Goal: Task Accomplishment & Management: Use online tool/utility

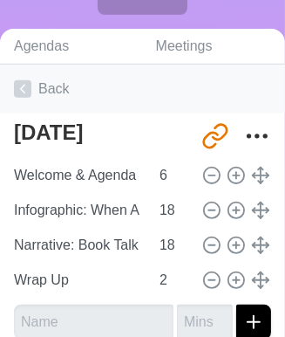
scroll to position [342, 0]
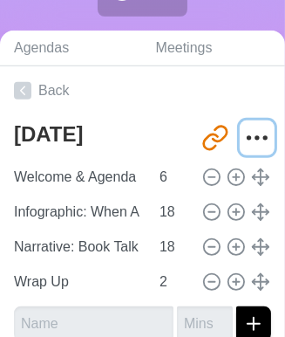
click at [249, 143] on icon "More" at bounding box center [257, 138] width 28 height 28
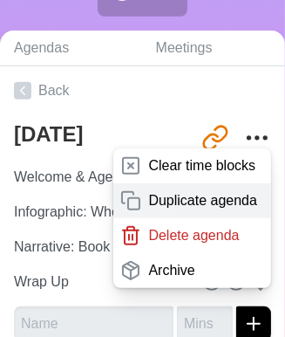
click at [183, 196] on p "Duplicate agenda" at bounding box center [202, 200] width 109 height 21
type textarea "[DATE] copy"
type input "[URL][DOMAIN_NAME]"
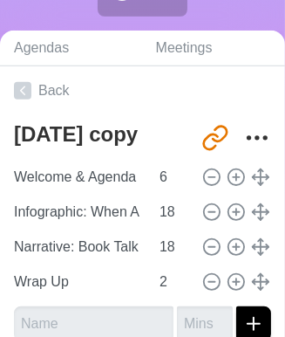
type textarea "[DATE]"
type input "[URL][DOMAIN_NAME]"
type textarea "[DATE] copy"
type input "[URL][DOMAIN_NAME]"
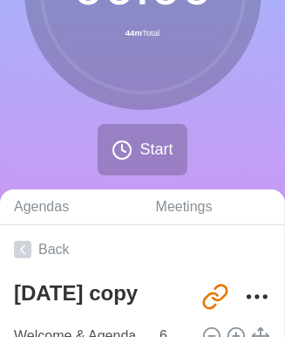
scroll to position [184, 0]
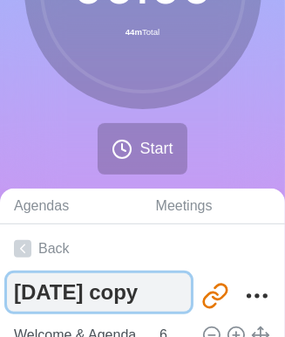
click at [112, 291] on textarea "[DATE] copy" at bounding box center [99, 292] width 184 height 38
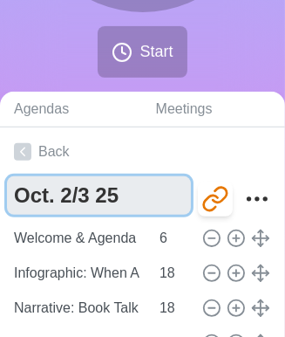
scroll to position [282, 0]
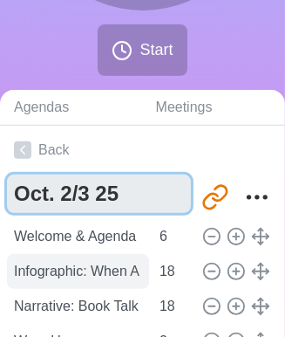
type textarea "Oct. 2/3 25"
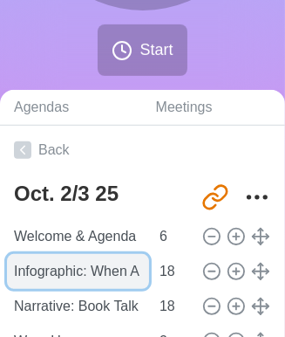
click at [91, 263] on input "Infographic: When A Crop Becomes King" at bounding box center [78, 271] width 142 height 35
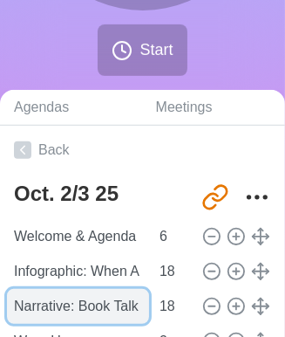
click at [107, 305] on input "Narrative: Book Talk Project" at bounding box center [78, 306] width 142 height 35
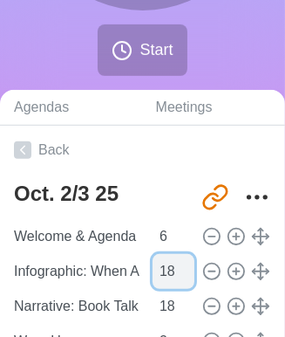
click at [153, 272] on input "18" at bounding box center [174, 271] width 42 height 35
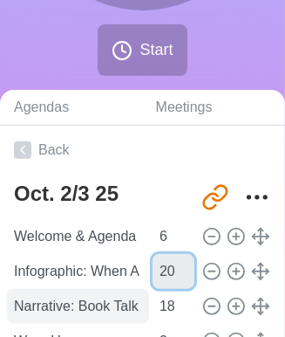
type input "20"
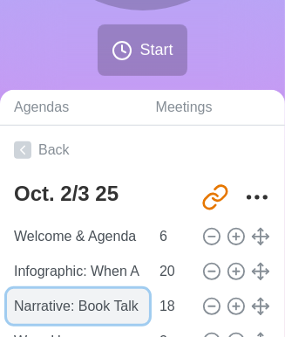
click at [98, 307] on input "Narrative: Book Talk Project" at bounding box center [78, 306] width 142 height 35
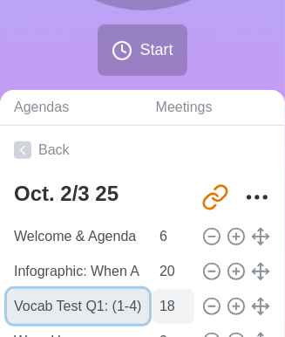
type input "Vocab Test Q1: (1-4)"
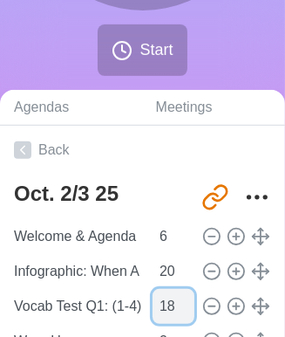
scroll to position [0, 0]
click at [158, 306] on input "18" at bounding box center [174, 306] width 42 height 35
type input "40"
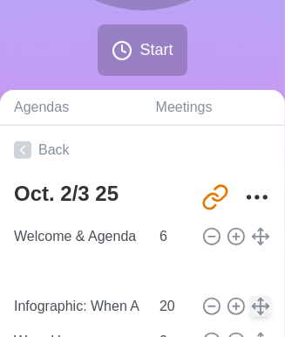
type input "Vocab Test Q1: (1-4)"
type input "40"
type input "Infographic: When A Crop Becomes King"
type input "20"
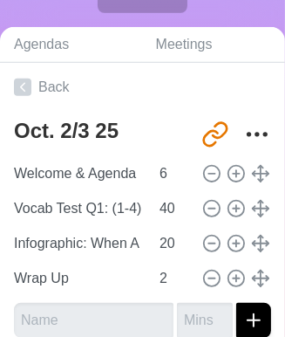
scroll to position [345, 0]
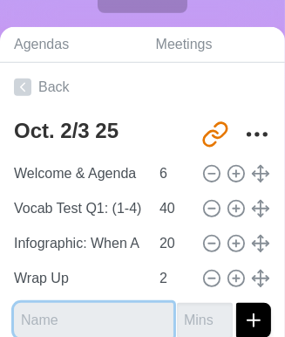
click at [89, 314] on input "text" at bounding box center [94, 320] width 160 height 35
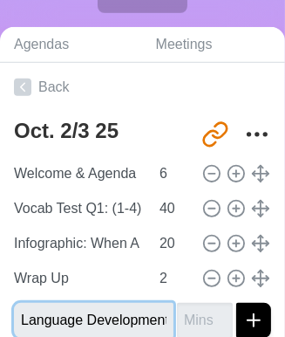
click at [96, 322] on input "Language Development: Vocab or Grammar" at bounding box center [94, 320] width 160 height 35
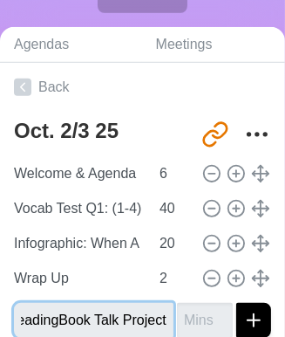
scroll to position [0, 323]
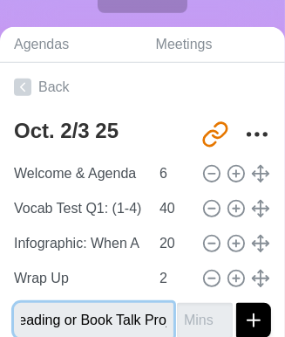
type input "Language Development: Grammar or Book Clubs Reading or Book Talk Project"
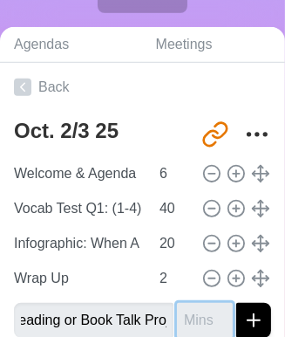
scroll to position [0, 0]
click at [177, 313] on input "number" at bounding box center [205, 320] width 56 height 35
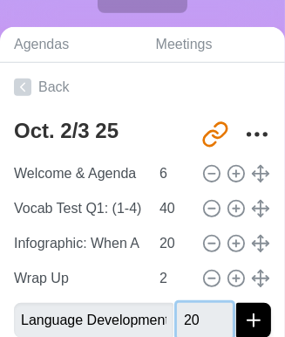
type input "20"
drag, startPoint x: 248, startPoint y: 319, endPoint x: 245, endPoint y: 254, distance: 65.4
click at [245, 254] on div "Oct. 2/3 25 [URL][DOMAIN_NAME] Welcome & Agenda 6 Vocab Test Q1: (1-4) 40 Infog…" at bounding box center [142, 232] width 285 height 240
click at [252, 306] on button "submit" at bounding box center [253, 320] width 35 height 35
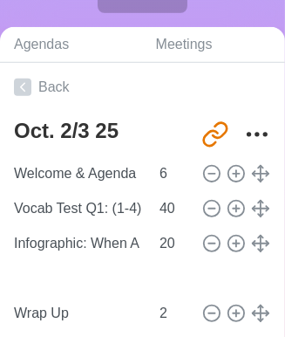
type input "Language Development: Grammar or Book Clubs Reading or Book Talk Project"
type input "20"
type input "Wrap Up"
type input "2"
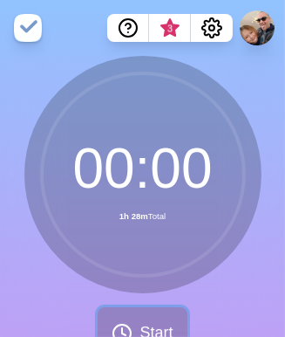
click at [154, 316] on button "Start" at bounding box center [142, 332] width 89 height 51
